Goal: Transaction & Acquisition: Purchase product/service

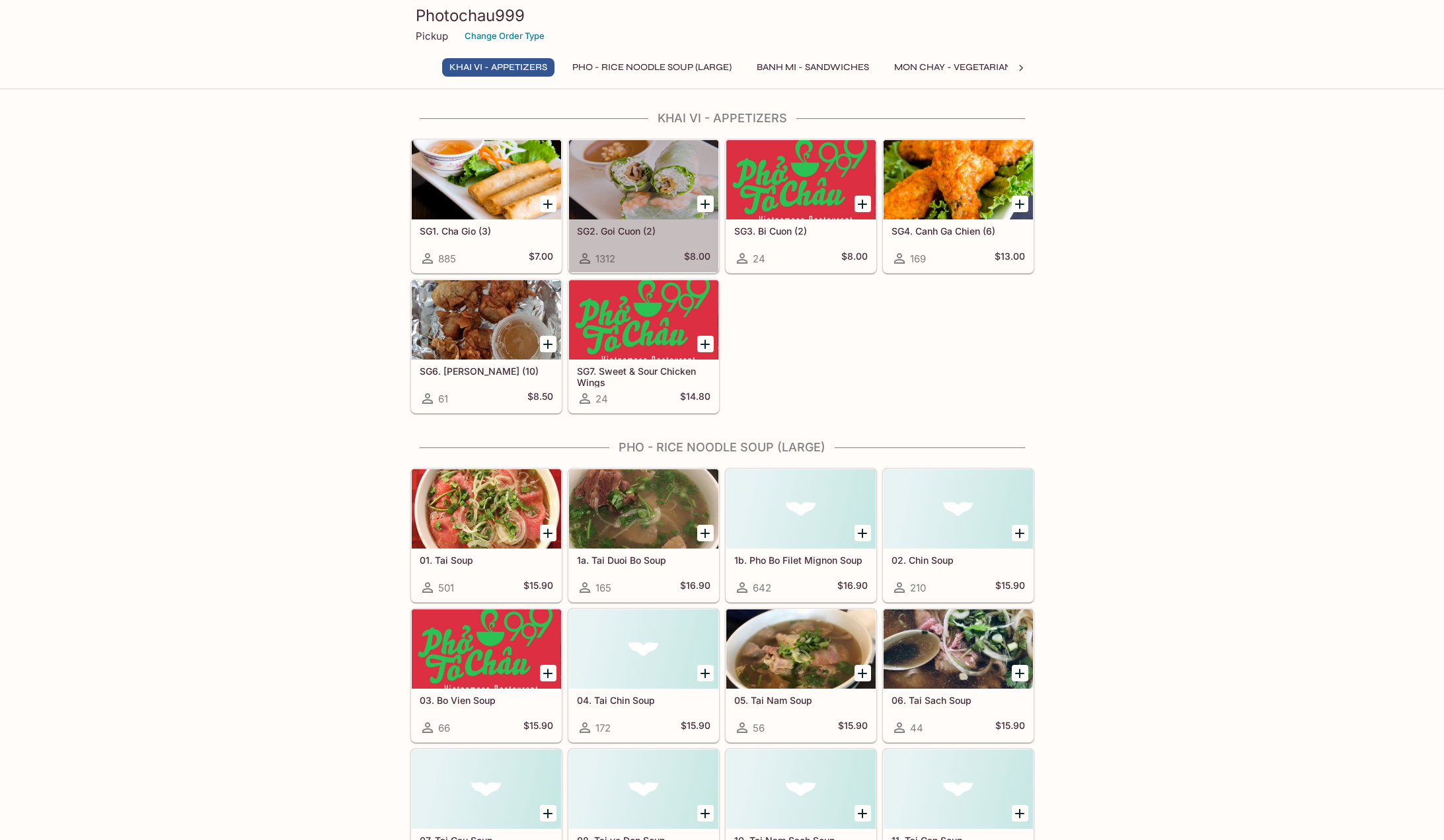
click at [661, 199] on div at bounding box center [644, 180] width 149 height 79
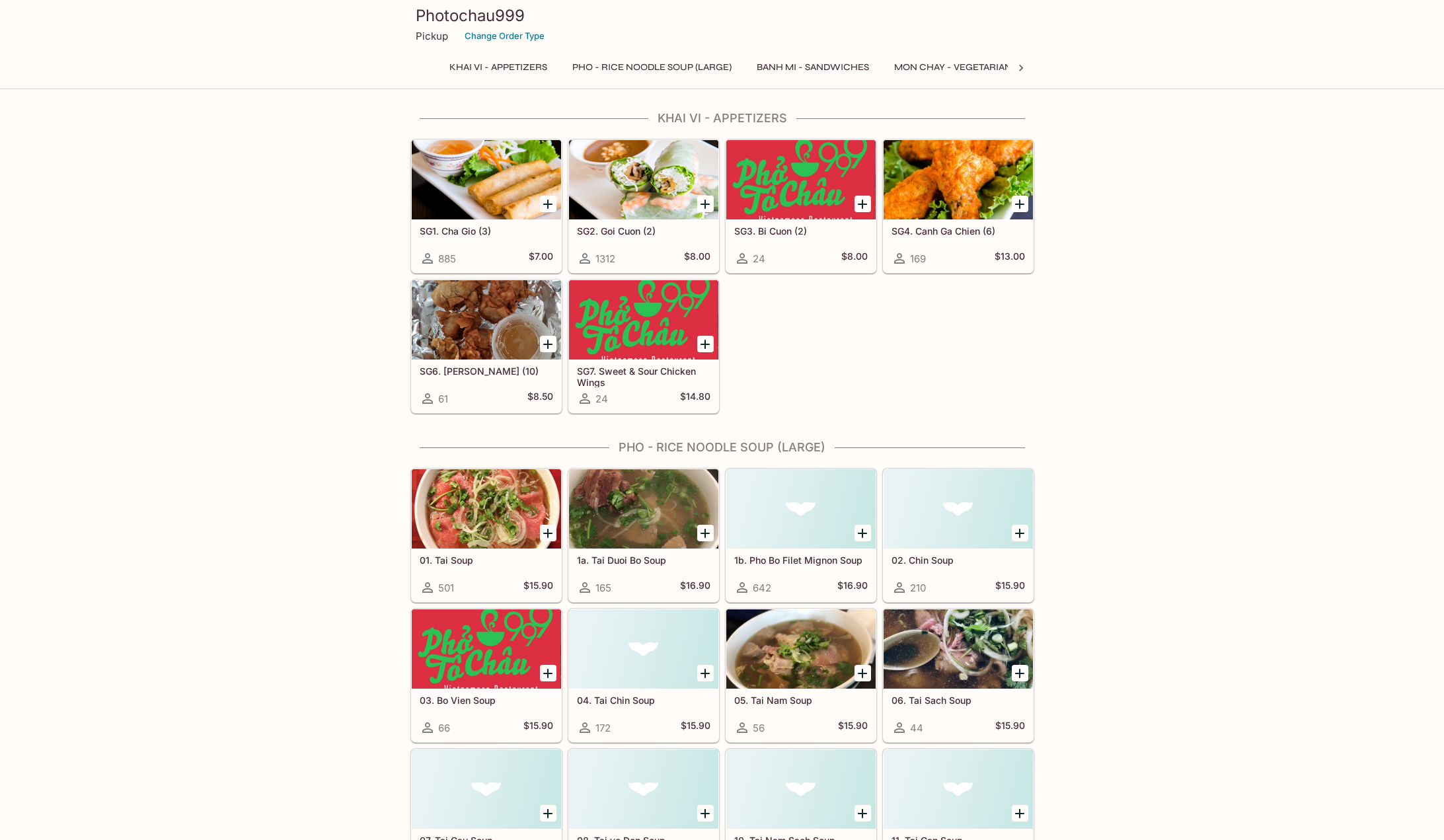
click at [490, 182] on div at bounding box center [486, 180] width 149 height 79
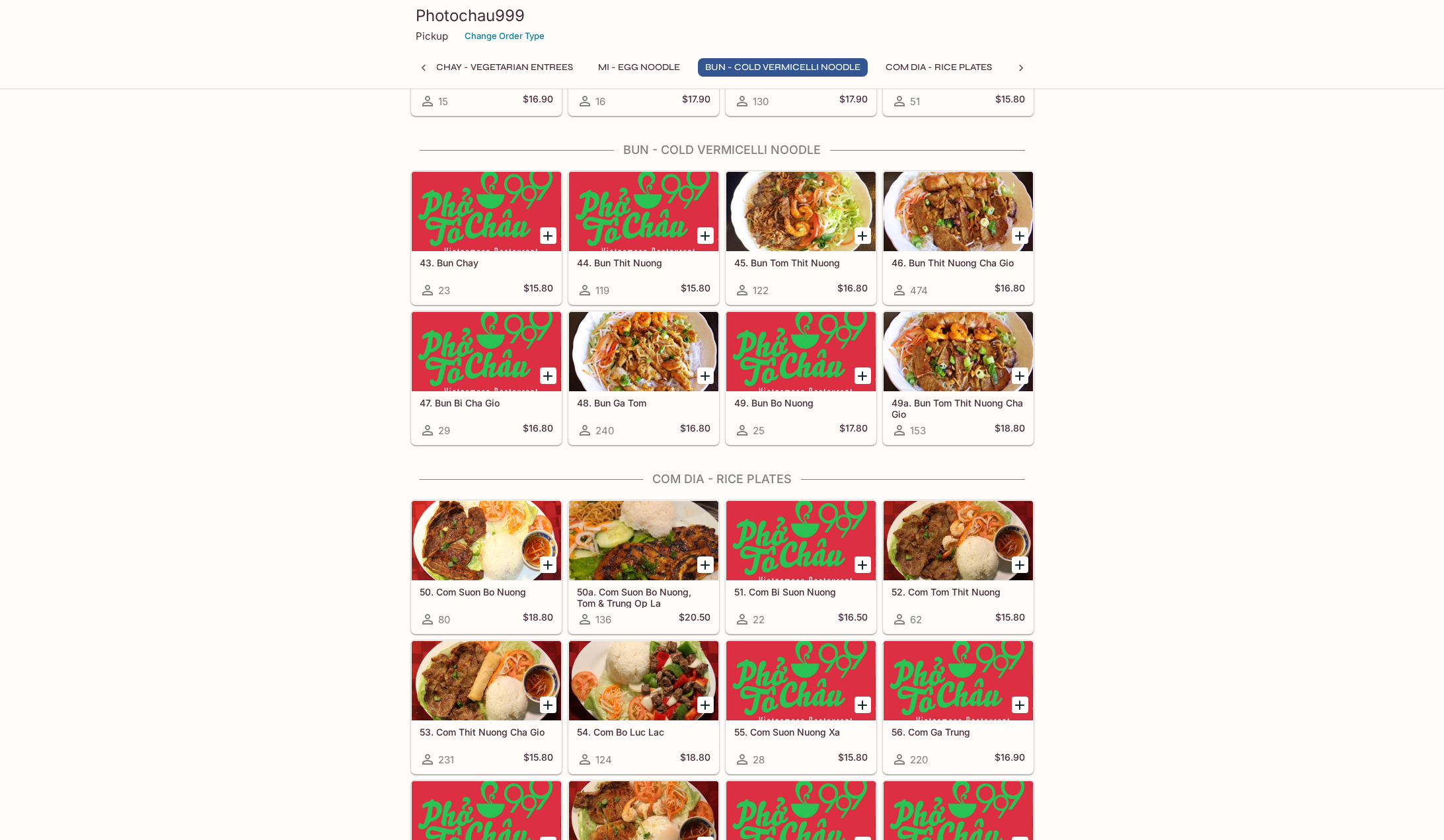
scroll to position [2313, 0]
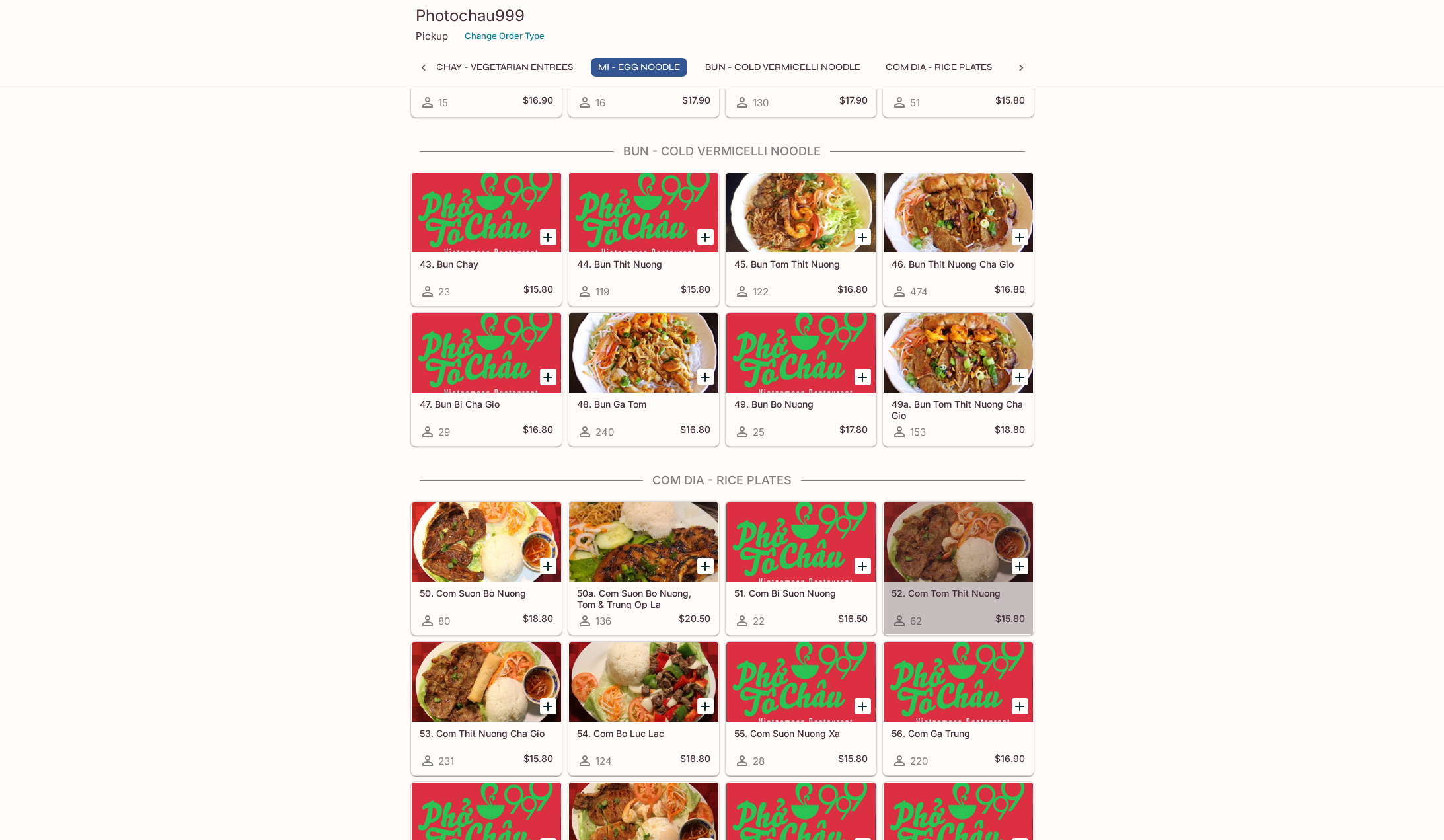
click at [972, 538] on div at bounding box center [959, 542] width 149 height 79
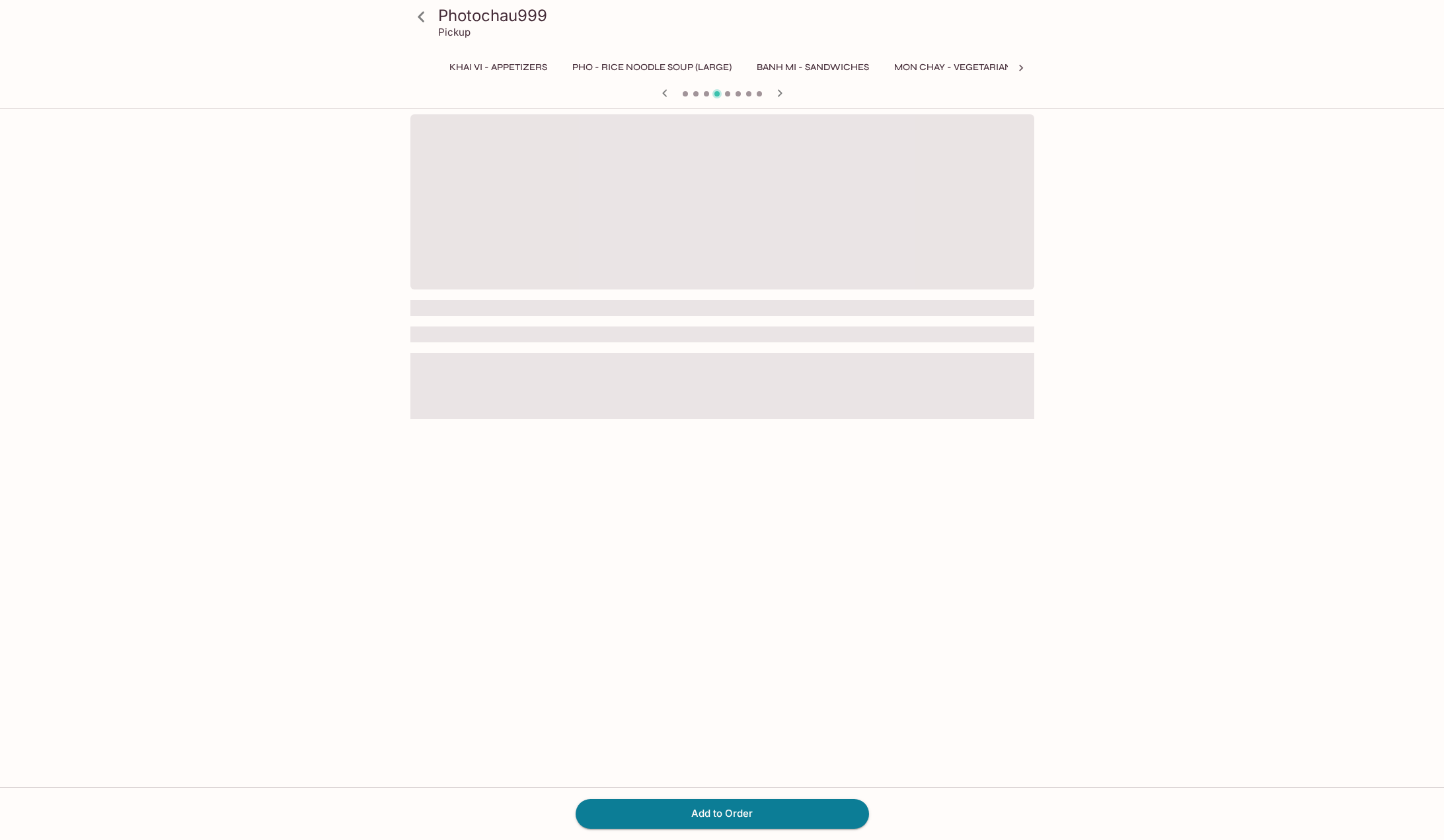
scroll to position [0, 484]
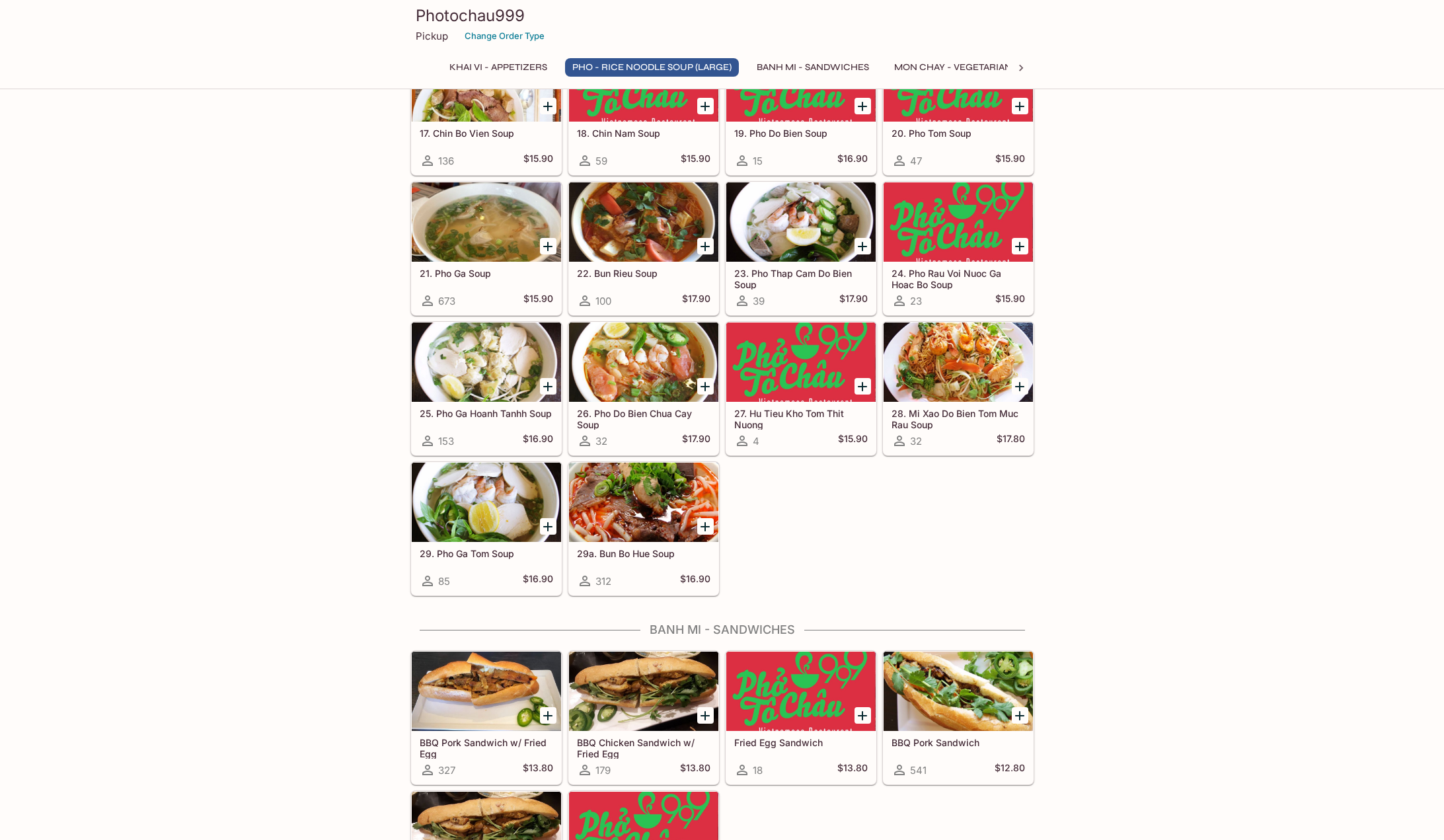
scroll to position [977, 0]
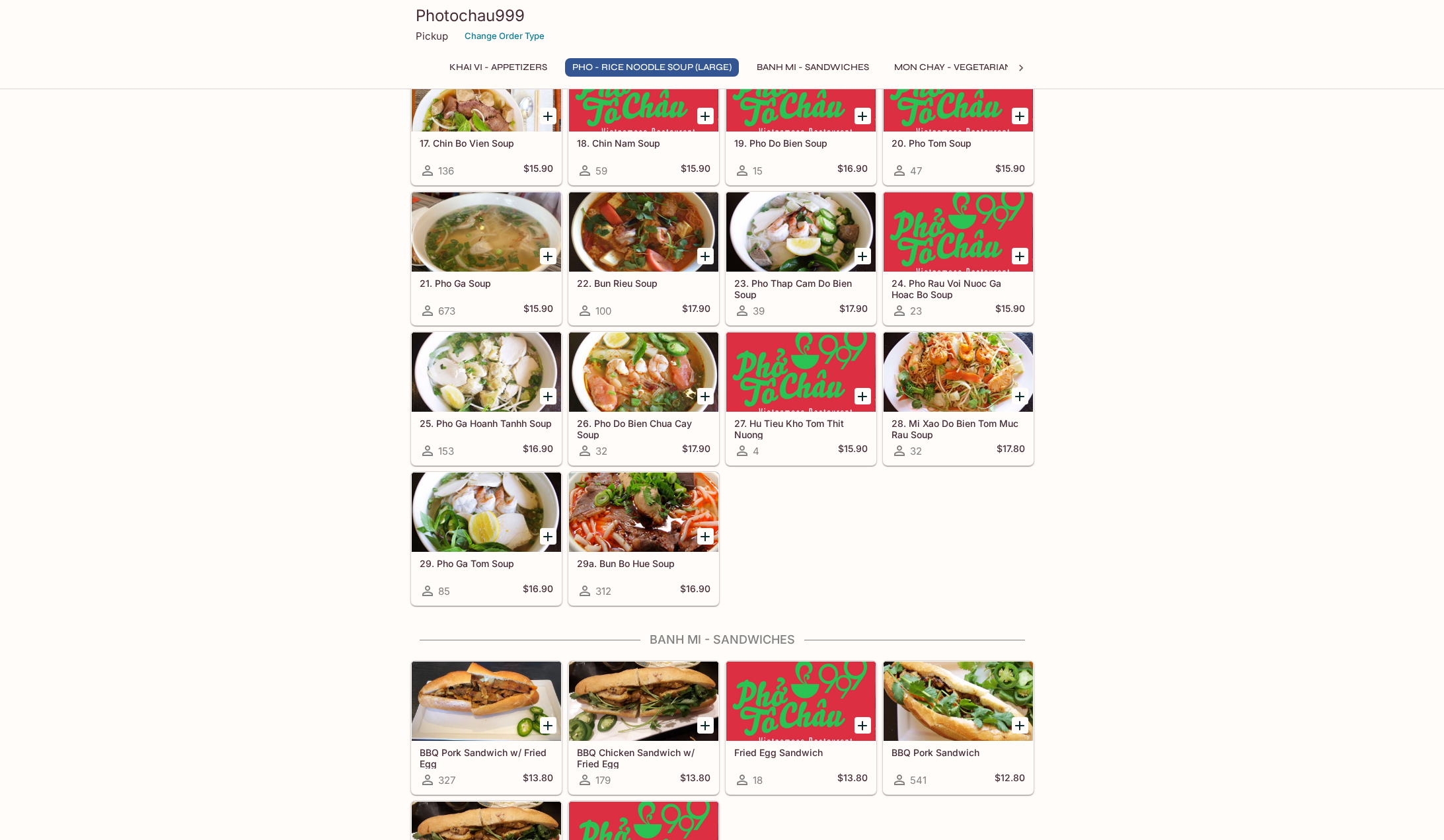
click at [544, 253] on icon "Add 21. Pho Ga Soup" at bounding box center [548, 256] width 15 height 15
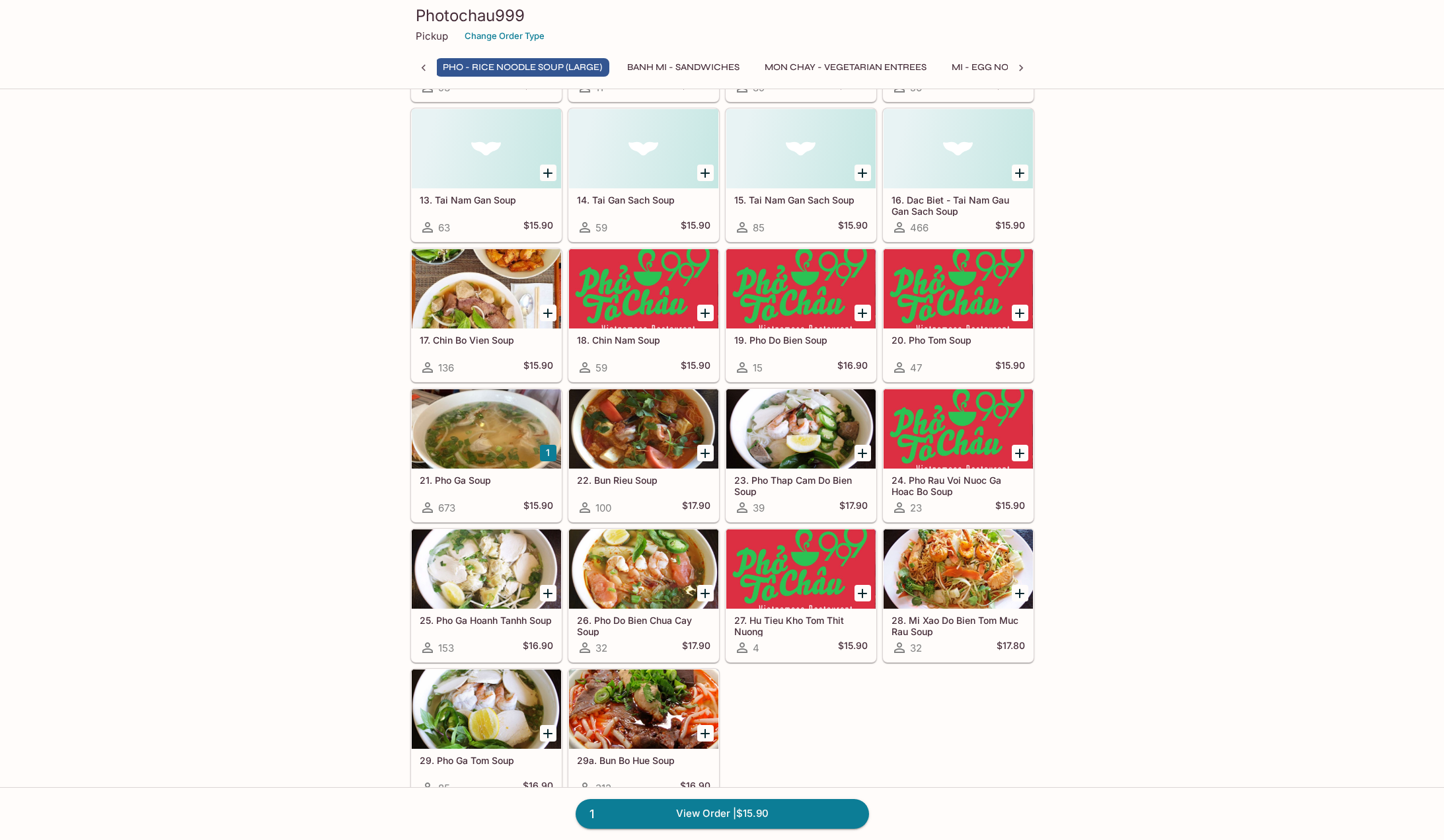
scroll to position [779, 0]
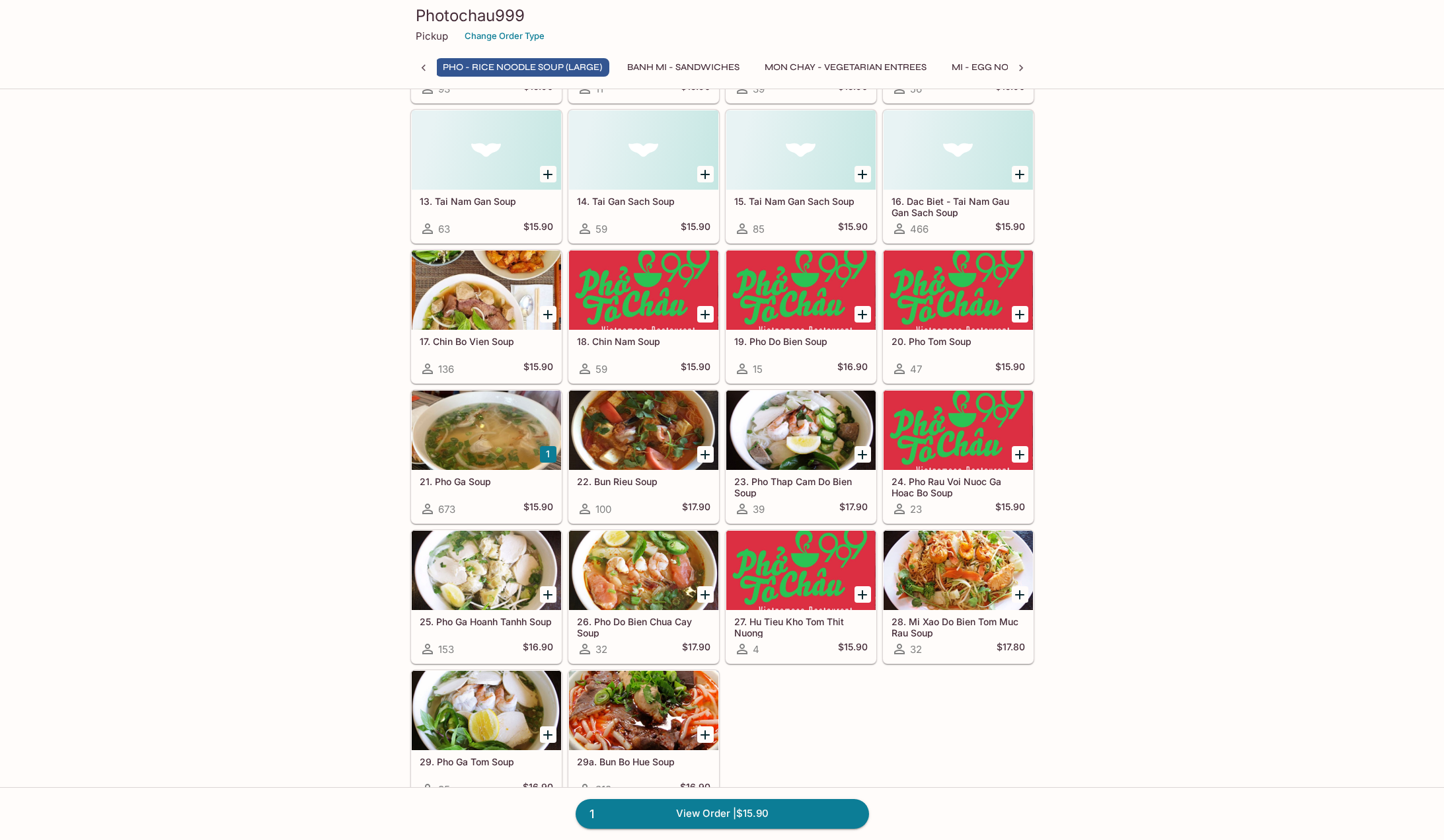
click at [486, 426] on div at bounding box center [486, 430] width 149 height 79
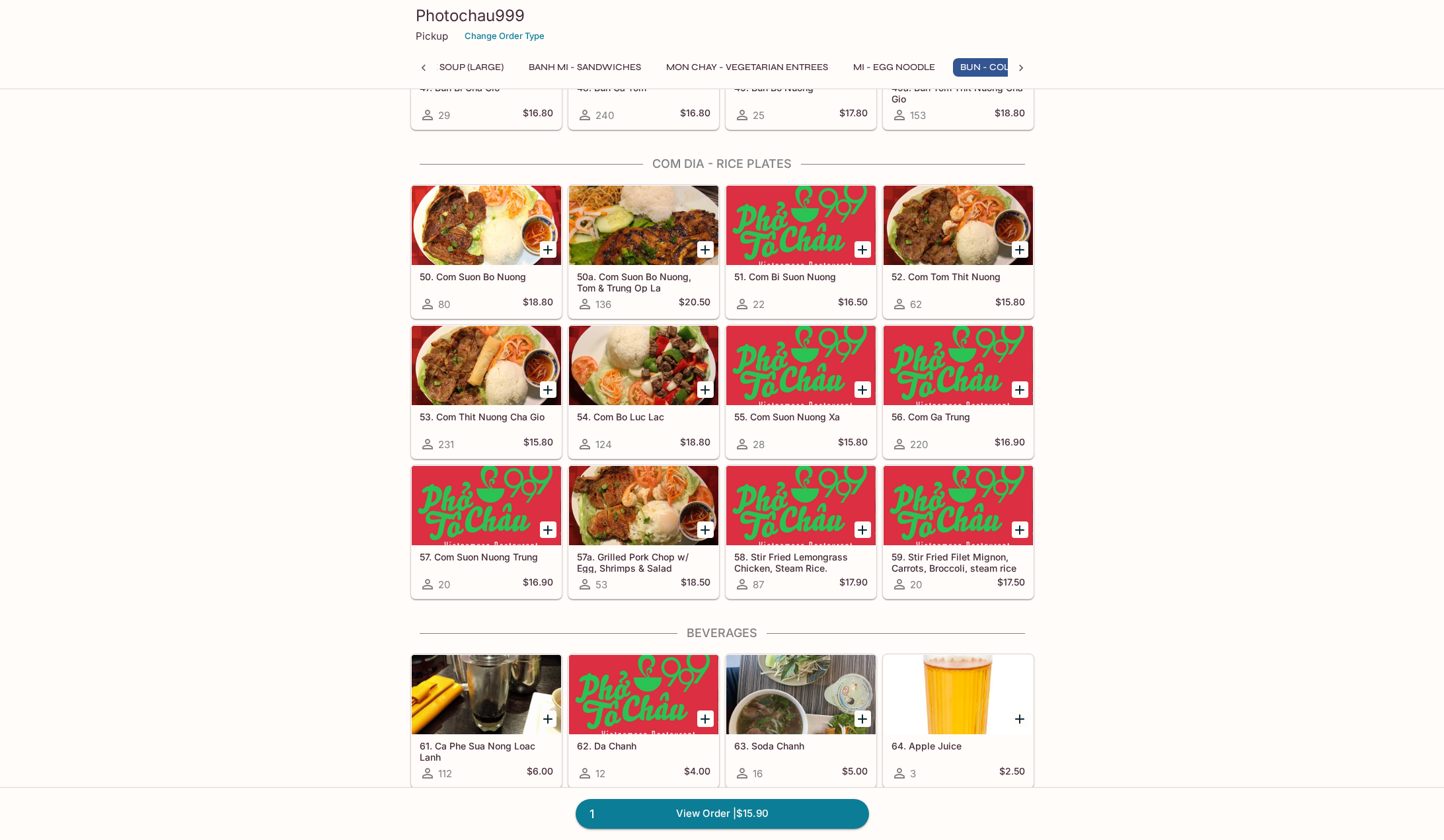
scroll to position [0, 350]
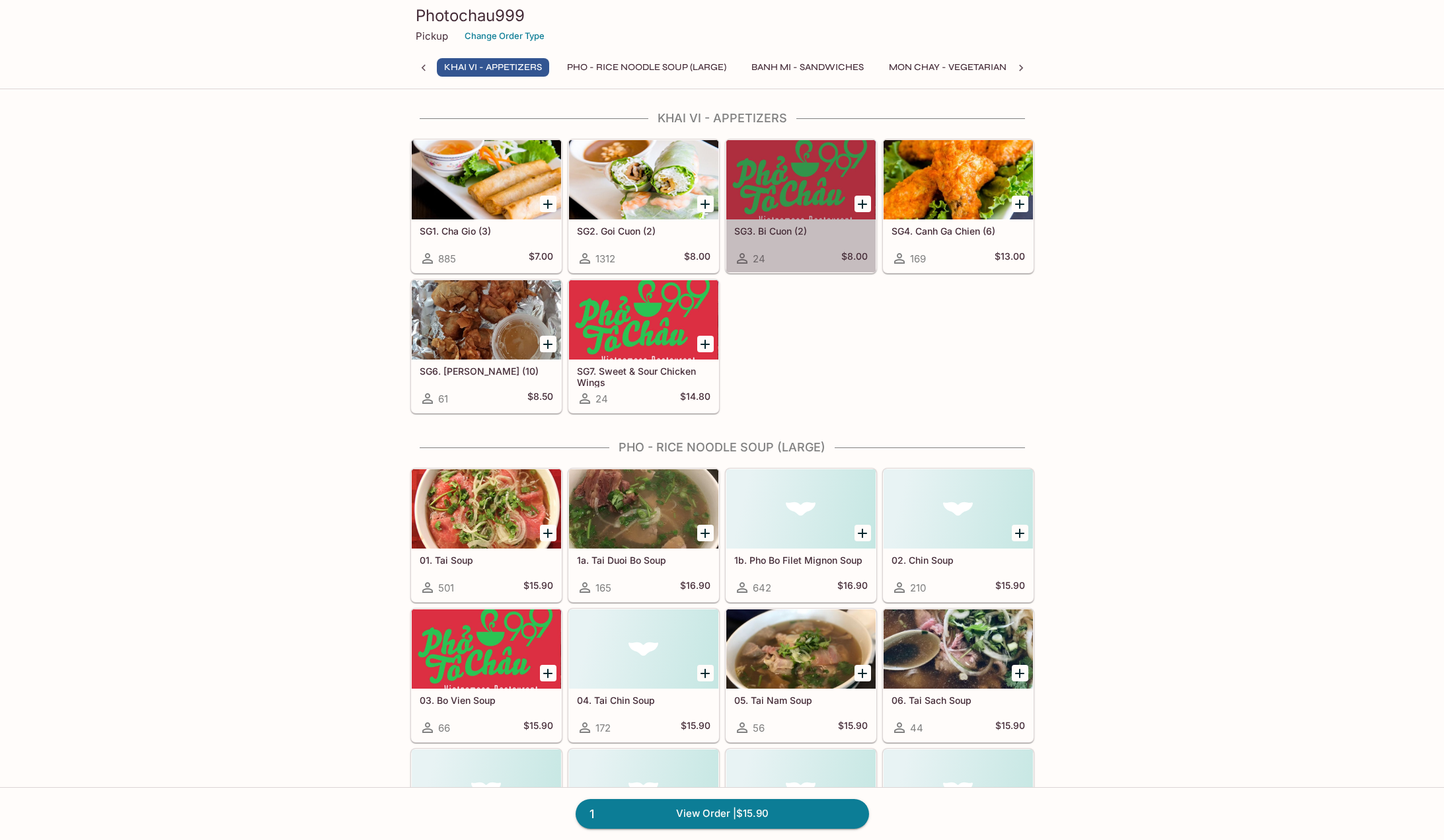
click at [788, 196] on div at bounding box center [801, 180] width 149 height 79
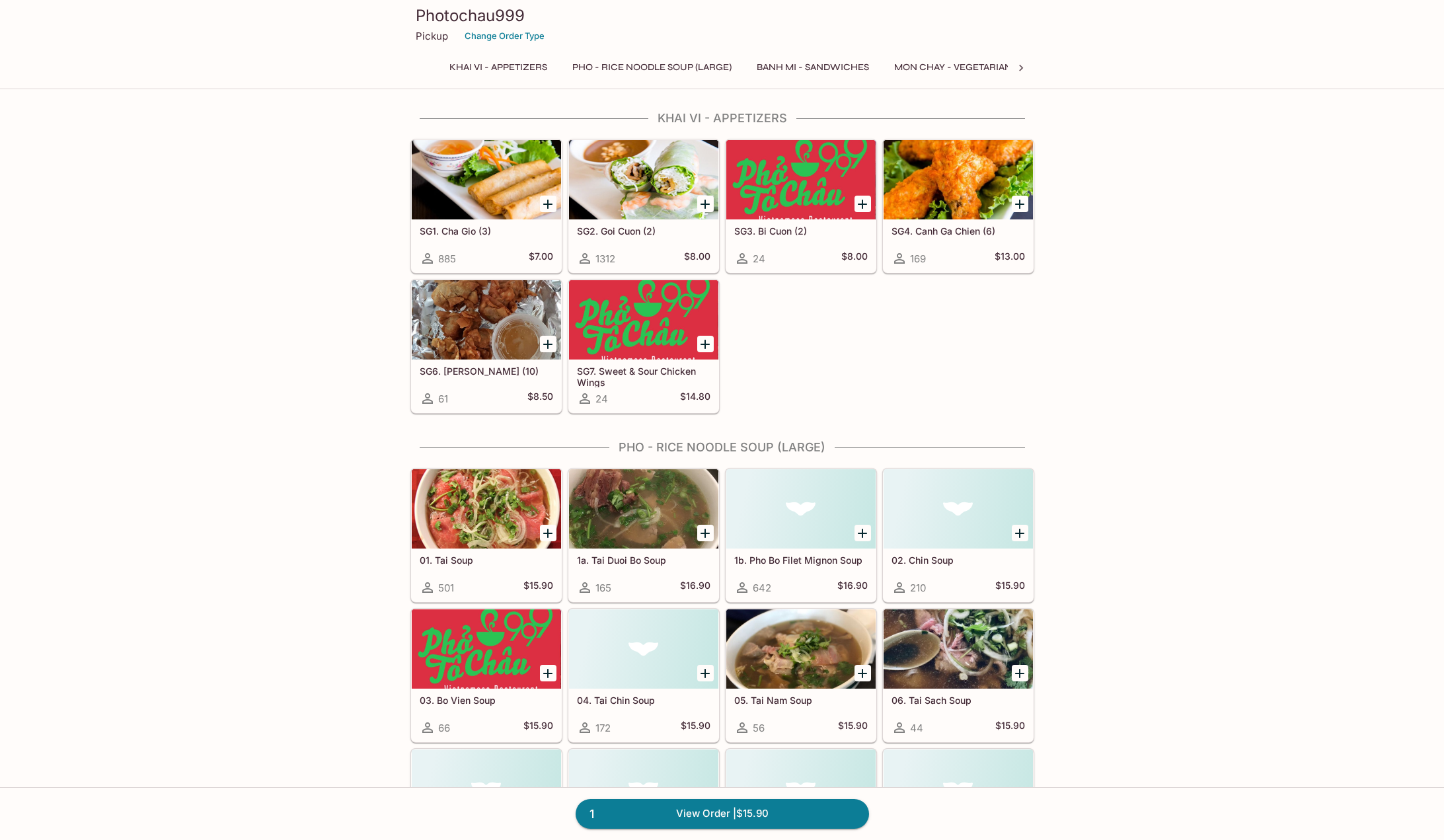
click at [518, 297] on div at bounding box center [486, 320] width 149 height 79
click at [943, 70] on button "Mon Chay - Vegetarian Entrees" at bounding box center [975, 68] width 176 height 19
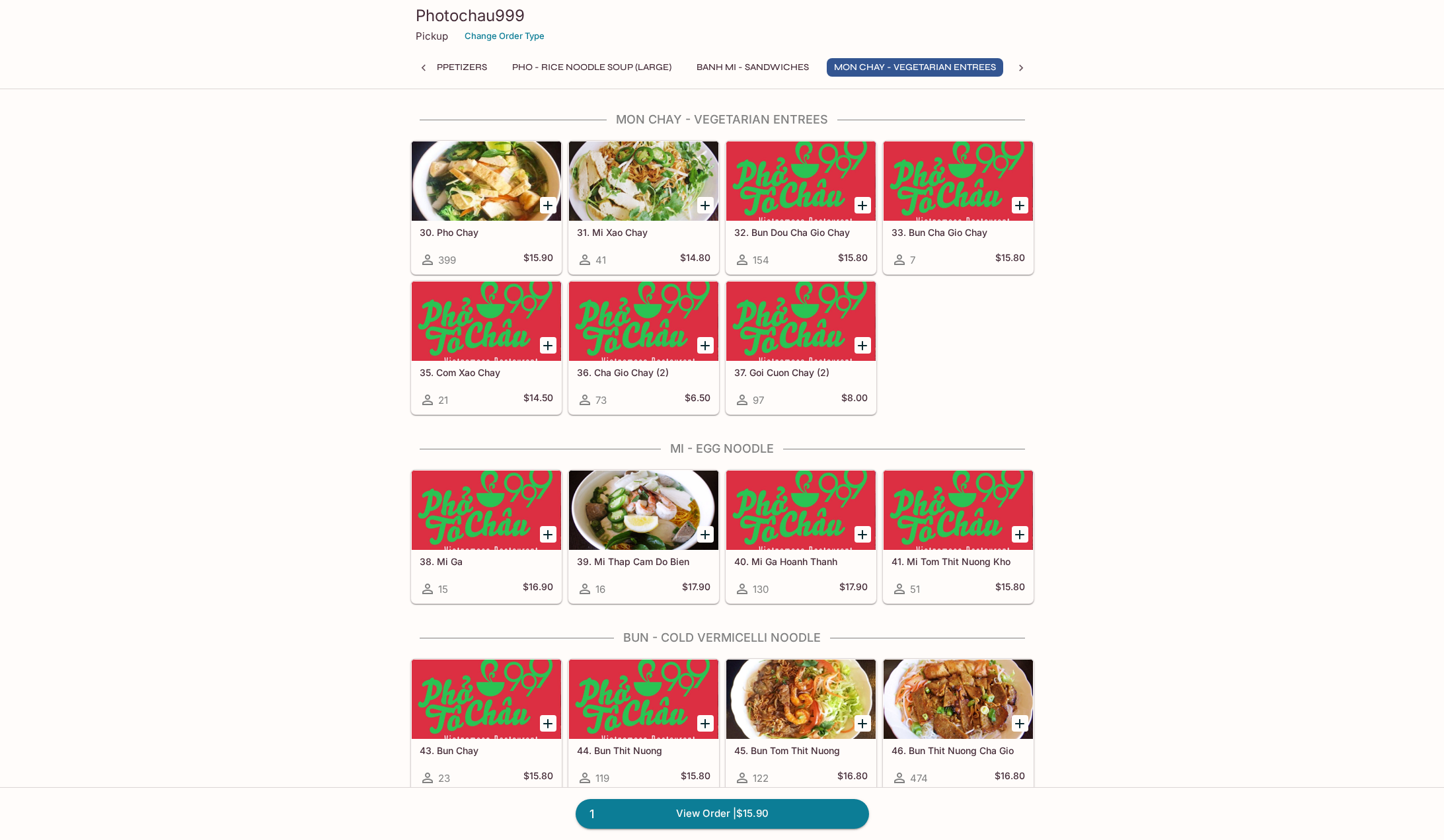
click at [423, 65] on icon at bounding box center [423, 68] width 13 height 13
click at [487, 69] on button "Khai Vi - Appetizers" at bounding box center [498, 68] width 113 height 19
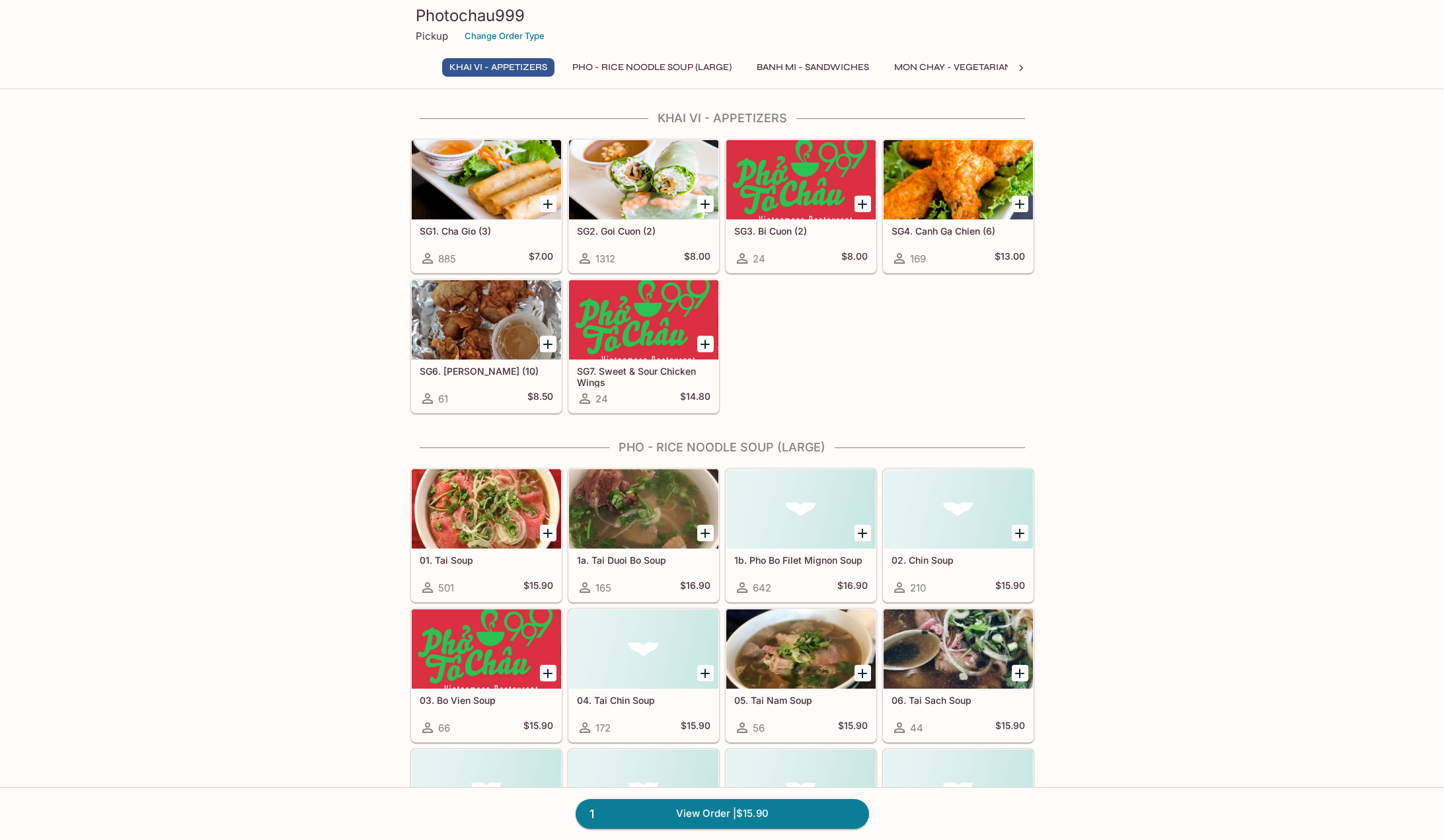
click at [923, 197] on div at bounding box center [959, 180] width 149 height 79
click at [658, 156] on div at bounding box center [644, 180] width 149 height 79
click at [1018, 206] on icon "Add SG4. Canh Ga Chien (6)" at bounding box center [1020, 204] width 15 height 15
click at [665, 820] on link "2 View Order | $28.90" at bounding box center [722, 813] width 294 height 29
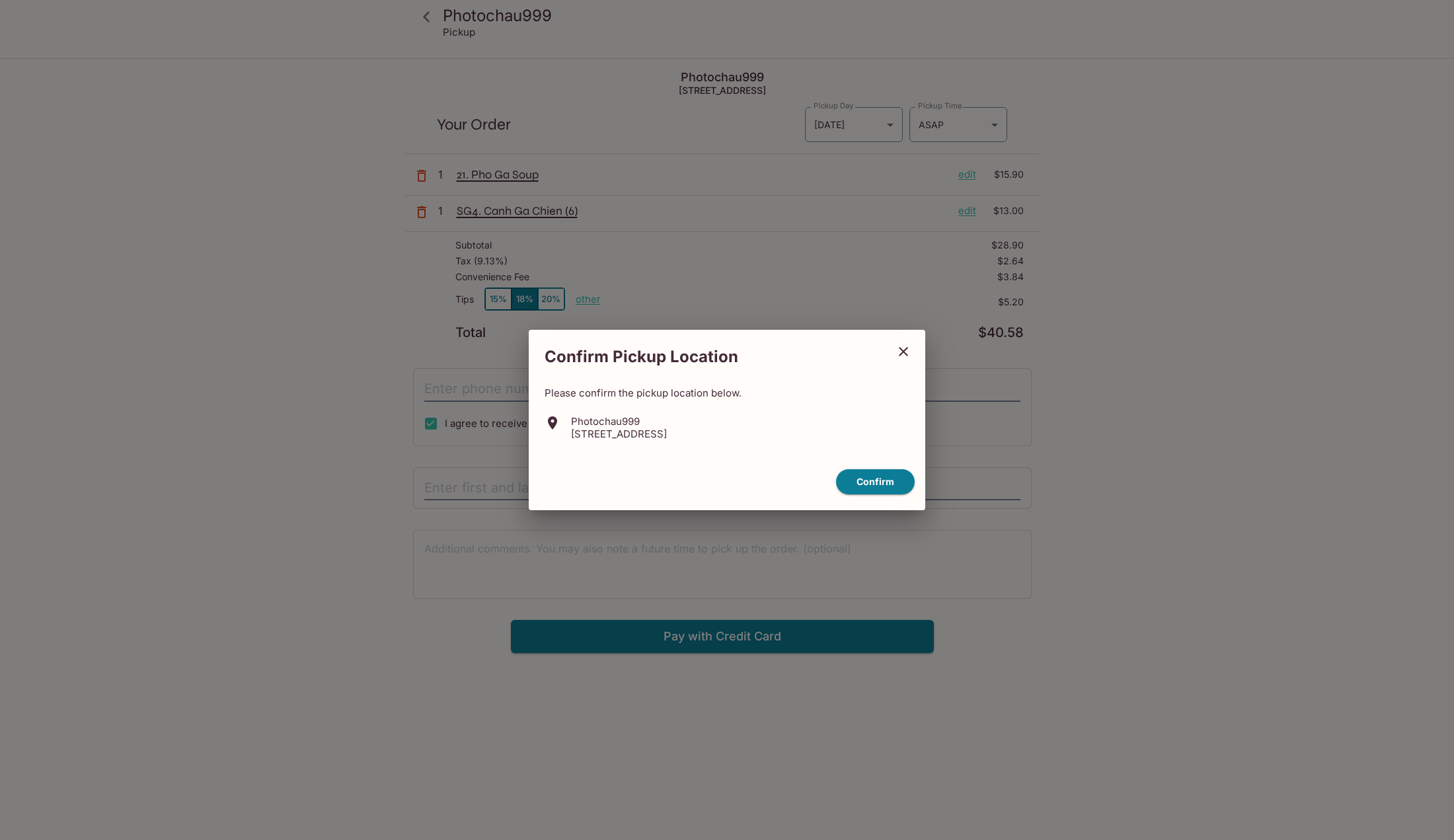
click at [904, 362] on button "close" at bounding box center [903, 351] width 33 height 33
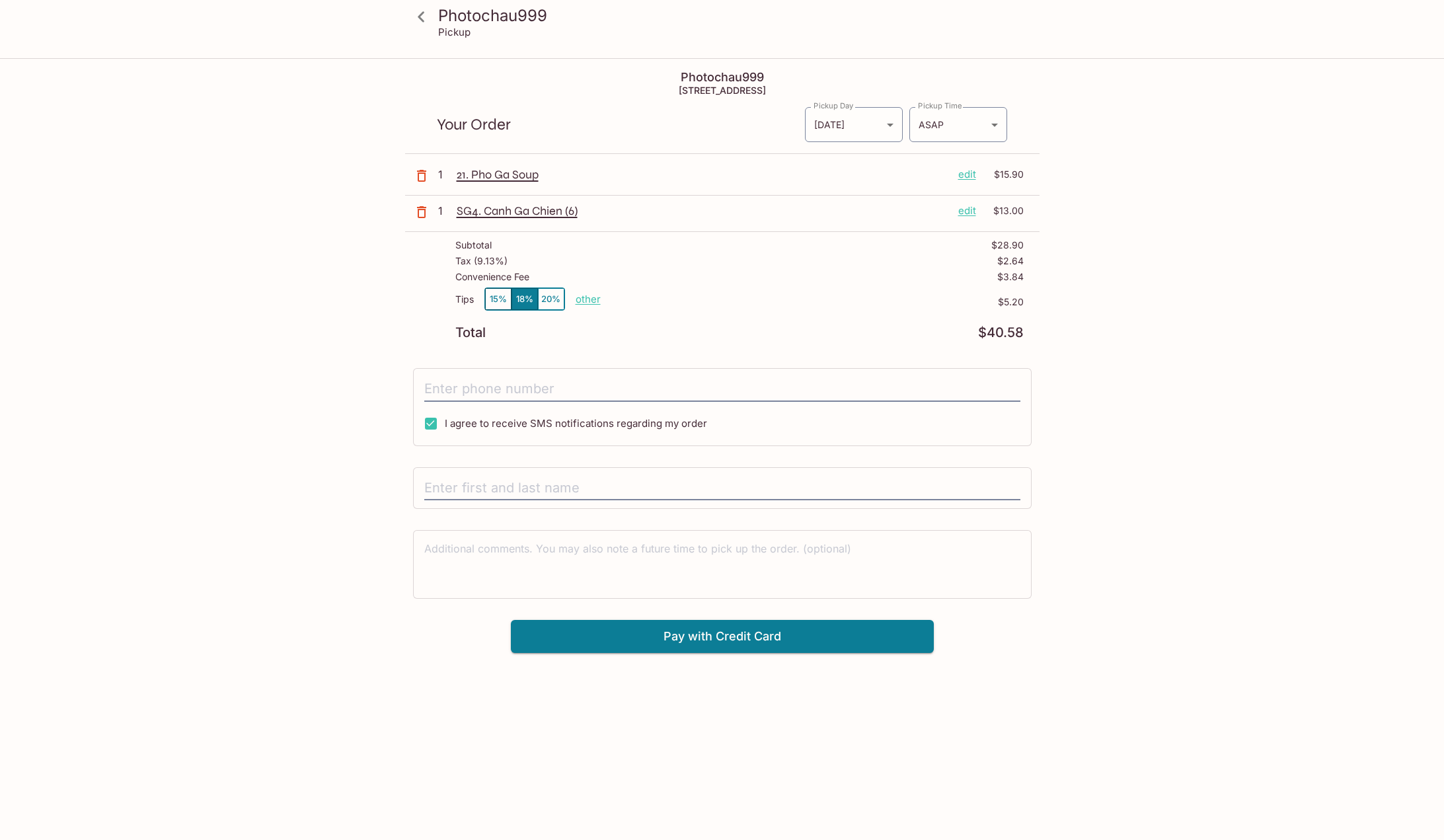
click at [496, 300] on button "15%" at bounding box center [498, 299] width 27 height 21
click at [424, 15] on icon at bounding box center [421, 16] width 23 height 23
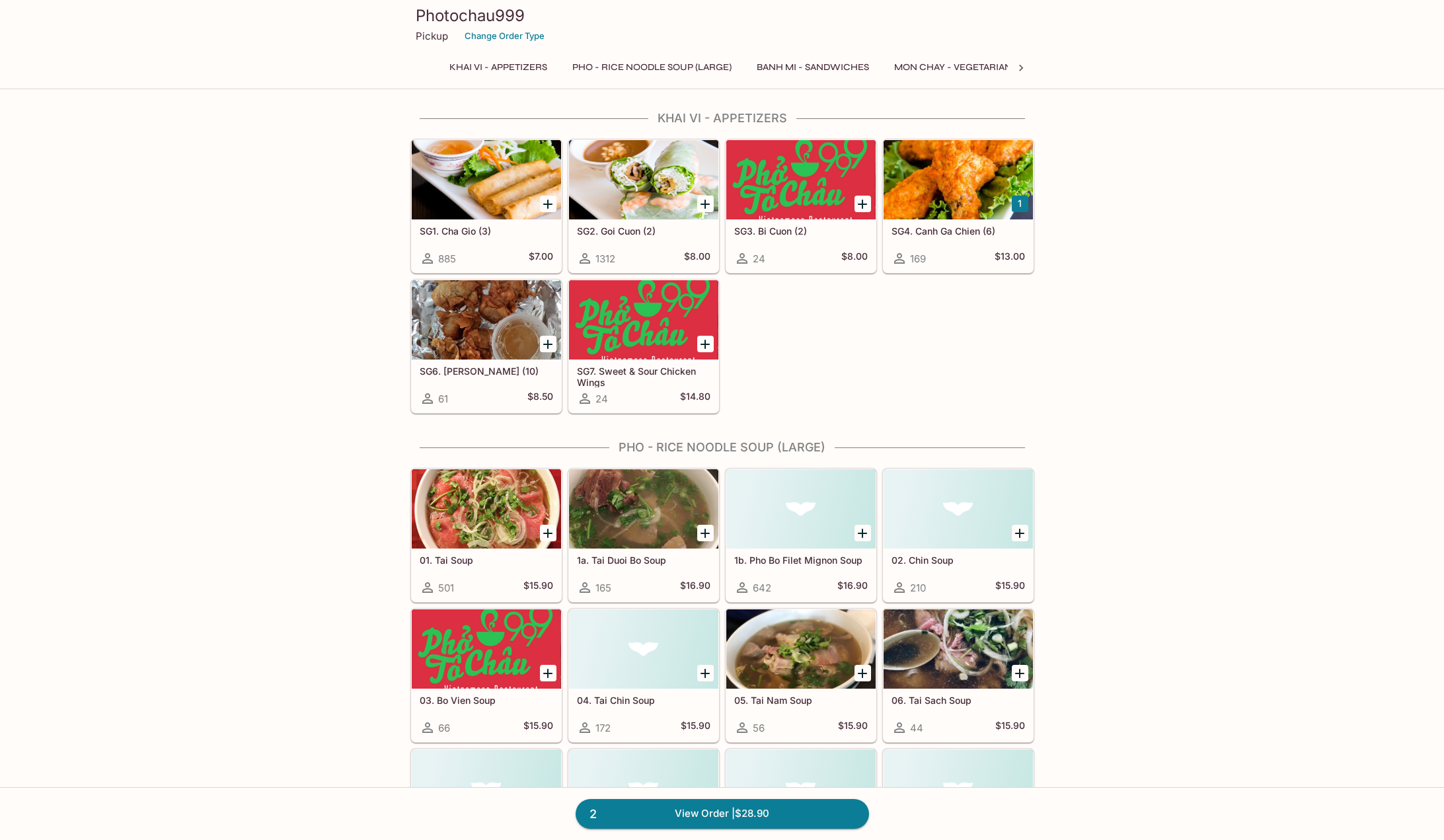
click at [977, 182] on div at bounding box center [959, 180] width 149 height 79
